Goal: Entertainment & Leisure: Consume media (video, audio)

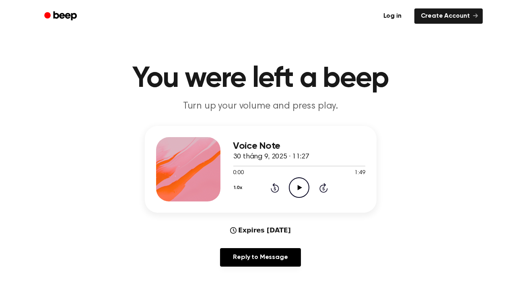
click at [301, 191] on icon "Play Audio" at bounding box center [299, 187] width 21 height 21
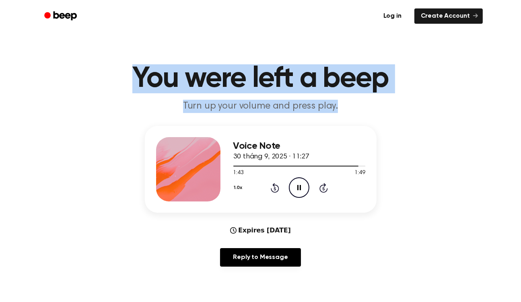
drag, startPoint x: 121, startPoint y: 74, endPoint x: 367, endPoint y: 106, distance: 248.8
click at [367, 106] on header "You were left a beep Turn up your volume and press play." at bounding box center [261, 88] width 502 height 49
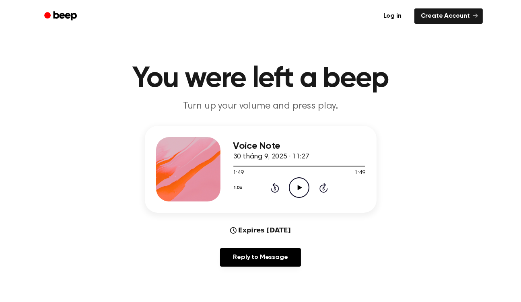
click at [395, 151] on div "Voice Note 30 tháng 9, 2025 · 11:27 1:49 1:49 Your browser does not support the…" at bounding box center [261, 199] width 502 height 147
click at [246, 146] on h3 "Voice Note" at bounding box center [299, 146] width 132 height 11
click at [297, 142] on h3 "Voice Note" at bounding box center [299, 146] width 132 height 11
click at [166, 177] on div at bounding box center [188, 169] width 64 height 64
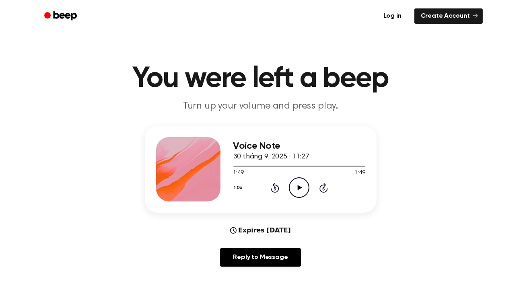
click at [281, 107] on p "Turn up your volume and press play." at bounding box center [260, 106] width 309 height 13
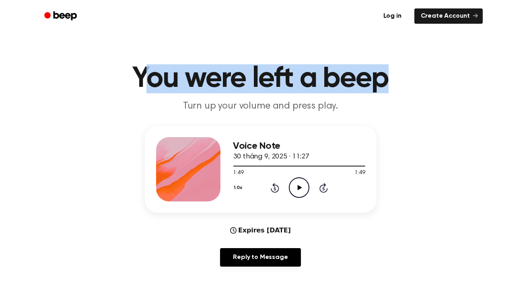
drag, startPoint x: 139, startPoint y: 76, endPoint x: 397, endPoint y: 88, distance: 258.3
click at [397, 88] on h1 "You were left a beep" at bounding box center [261, 78] width 412 height 29
drag, startPoint x: 397, startPoint y: 88, endPoint x: 153, endPoint y: 74, distance: 244.2
click at [153, 74] on h1 "You were left a beep" at bounding box center [261, 78] width 412 height 29
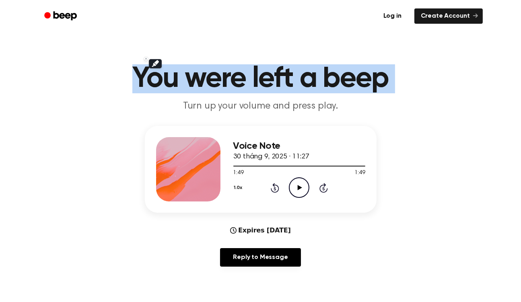
click at [148, 50] on div at bounding box center [148, 50] width 0 height 0
click at [134, 103] on p "Turn up your volume and press play." at bounding box center [260, 106] width 309 height 13
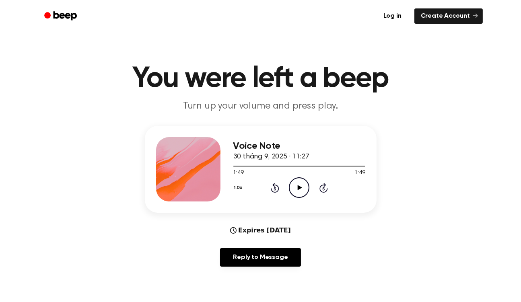
scroll to position [91, 0]
